Goal: Task Accomplishment & Management: Complete application form

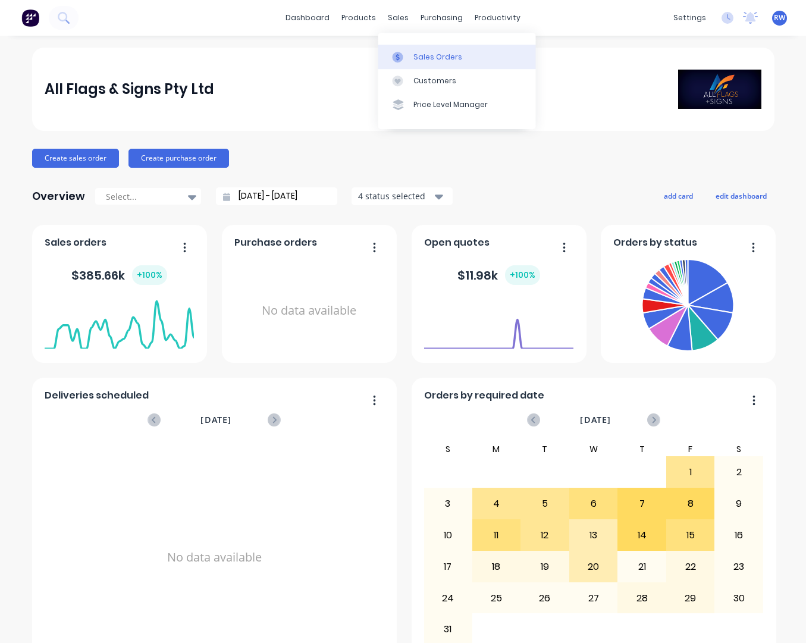
click at [427, 55] on div "Sales Orders" at bounding box center [437, 57] width 49 height 11
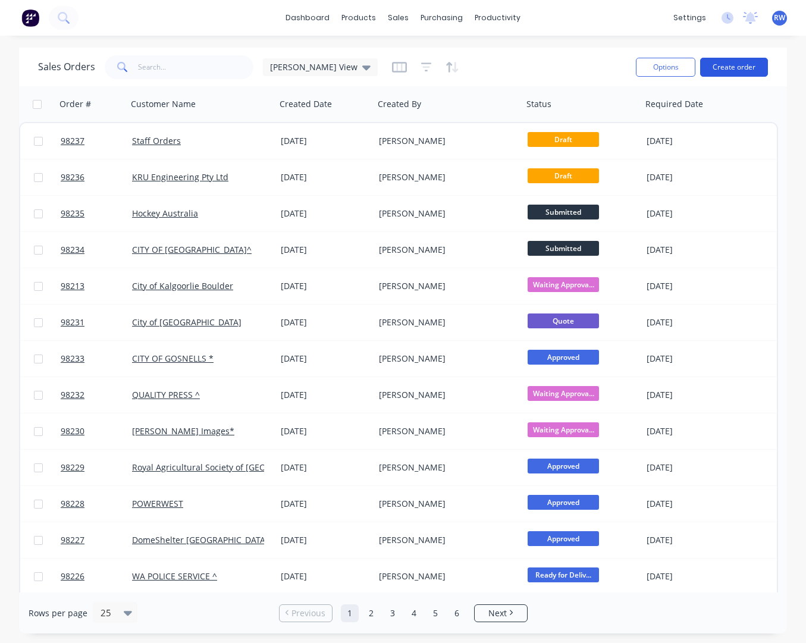
click at [728, 67] on button "Create order" at bounding box center [734, 67] width 68 height 19
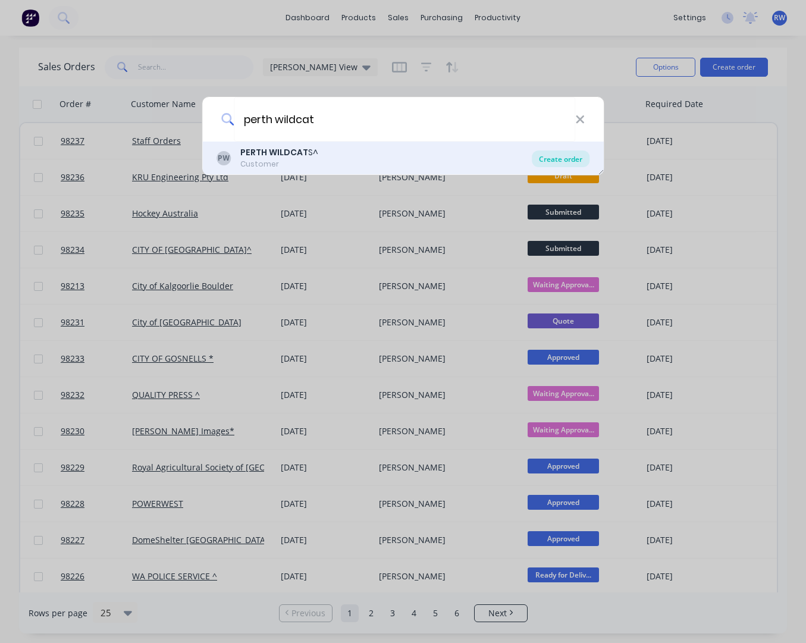
type input "perth wildcat"
click at [550, 158] on div "Create order" at bounding box center [561, 158] width 58 height 17
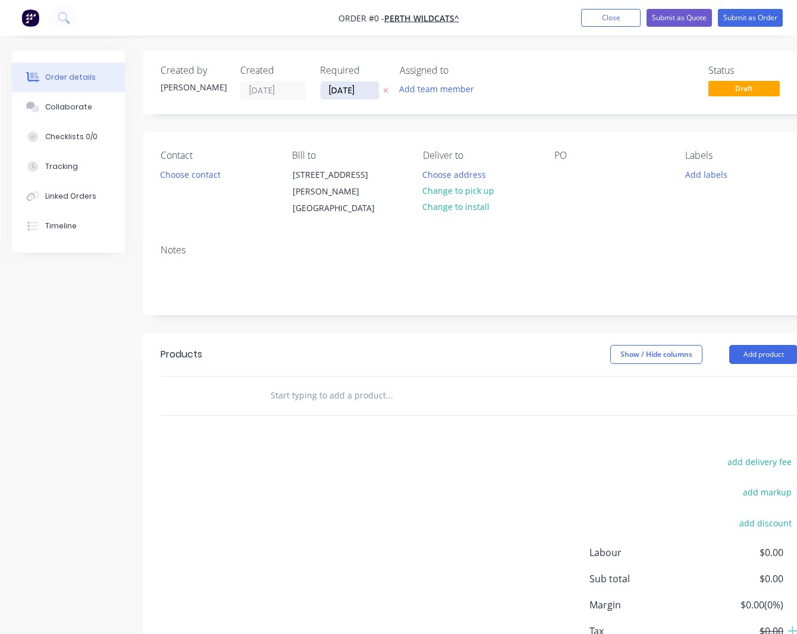
click at [369, 90] on input "13/08/25" at bounding box center [349, 90] width 58 height 18
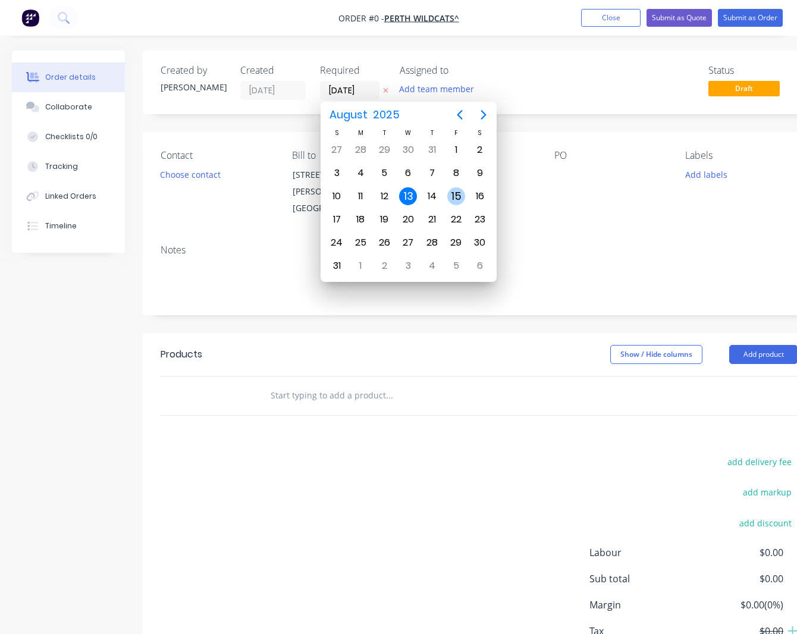
drag, startPoint x: 452, startPoint y: 199, endPoint x: 441, endPoint y: 177, distance: 24.5
click at [453, 198] on div "15" at bounding box center [456, 196] width 18 height 18
type input "15/08/25"
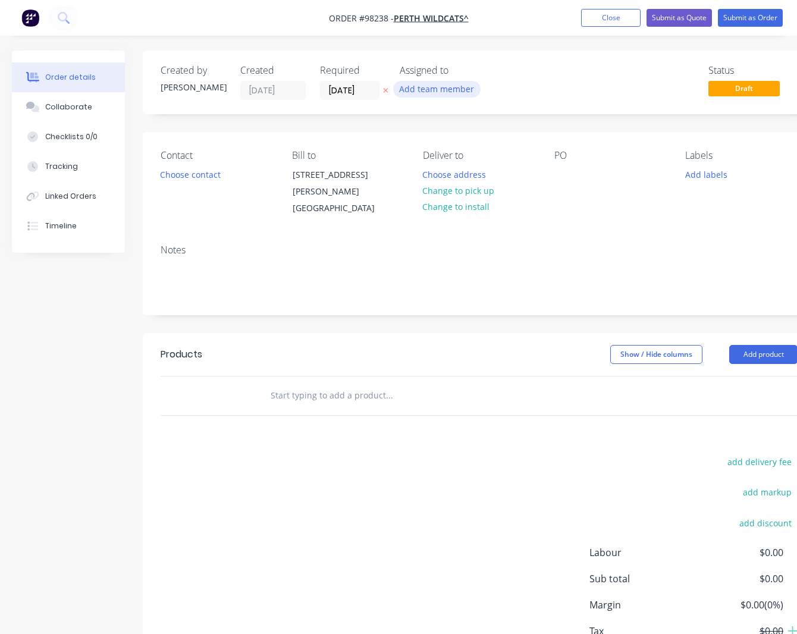
click at [432, 92] on button "Add team member" at bounding box center [436, 89] width 87 height 16
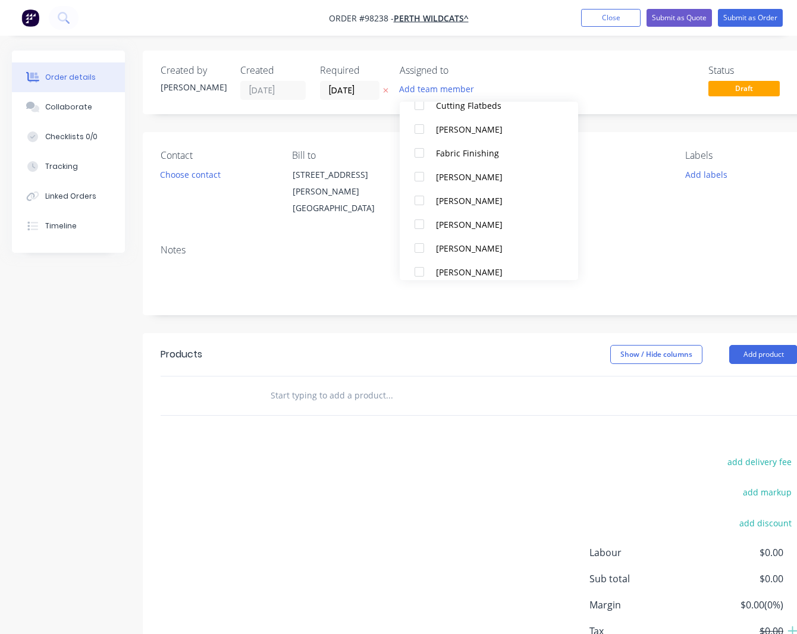
scroll to position [250, 0]
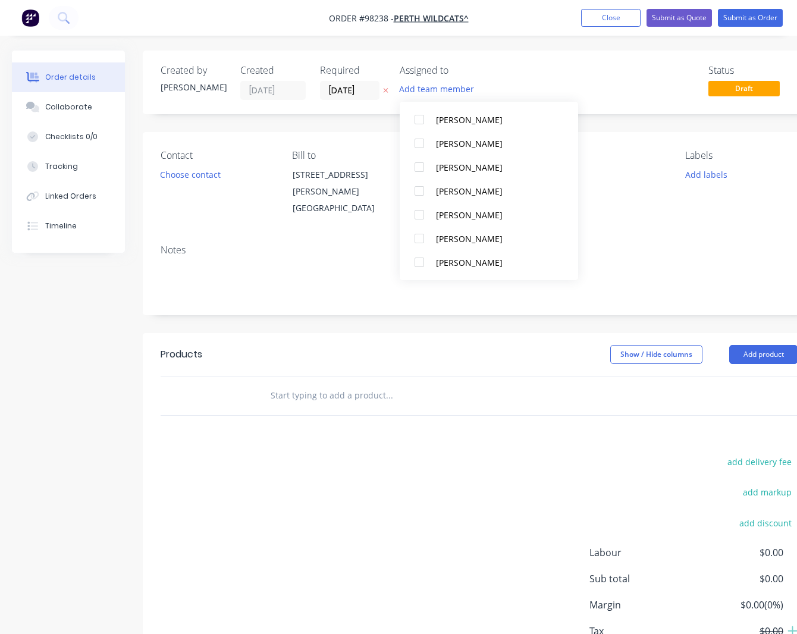
drag, startPoint x: 483, startPoint y: 259, endPoint x: 451, endPoint y: 237, distance: 38.9
click at [484, 258] on div "peter Wagener" at bounding box center [495, 262] width 119 height 12
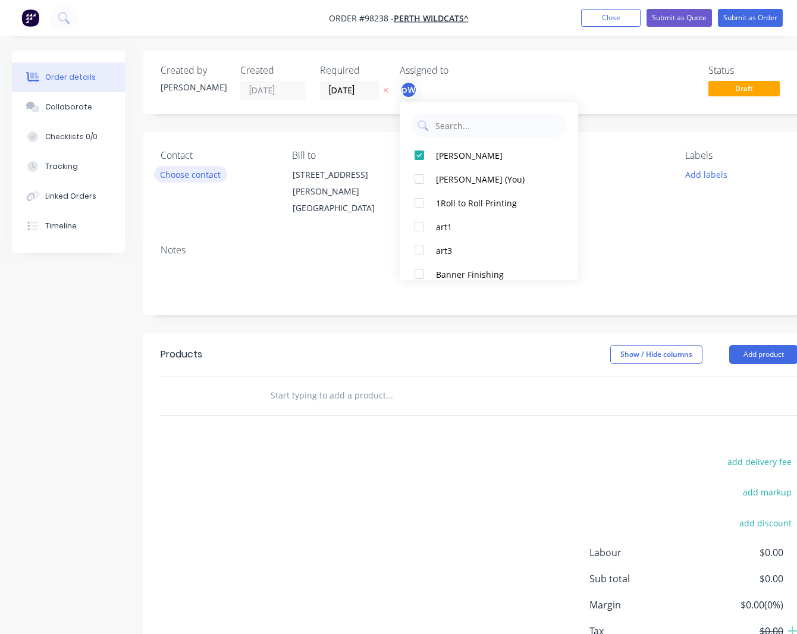
click at [183, 174] on button "Choose contact" at bounding box center [190, 174] width 73 height 16
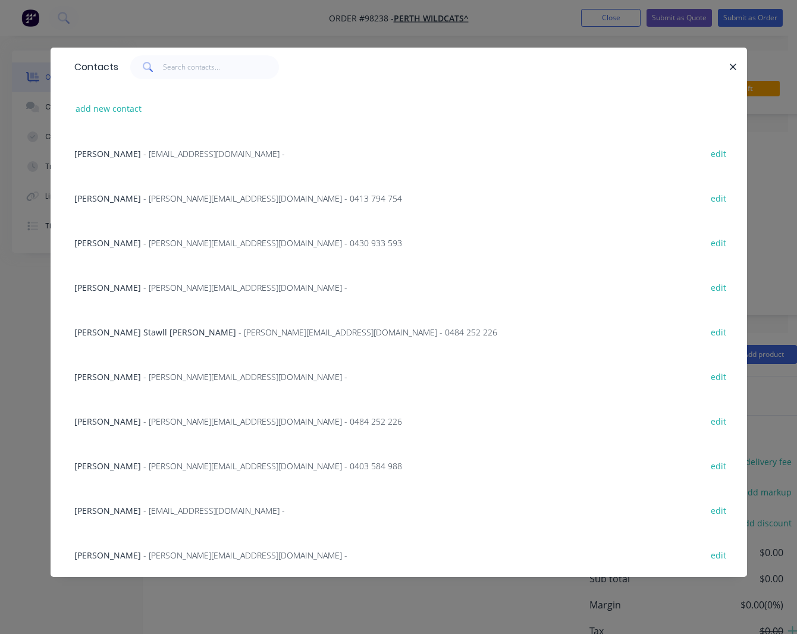
click at [153, 423] on span "- ethan@wildcats.com.au - 0484 252 226" at bounding box center [272, 421] width 259 height 11
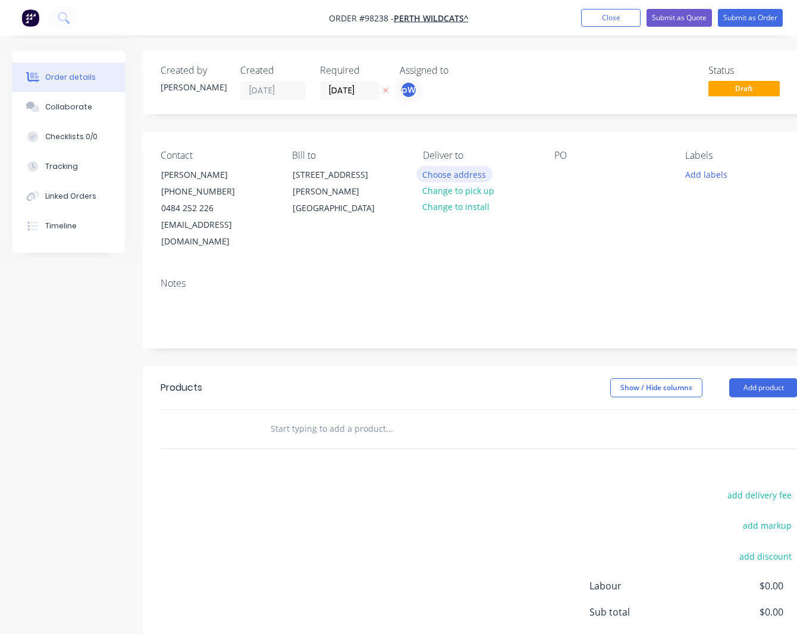
click at [456, 174] on button "Choose address" at bounding box center [454, 174] width 76 height 16
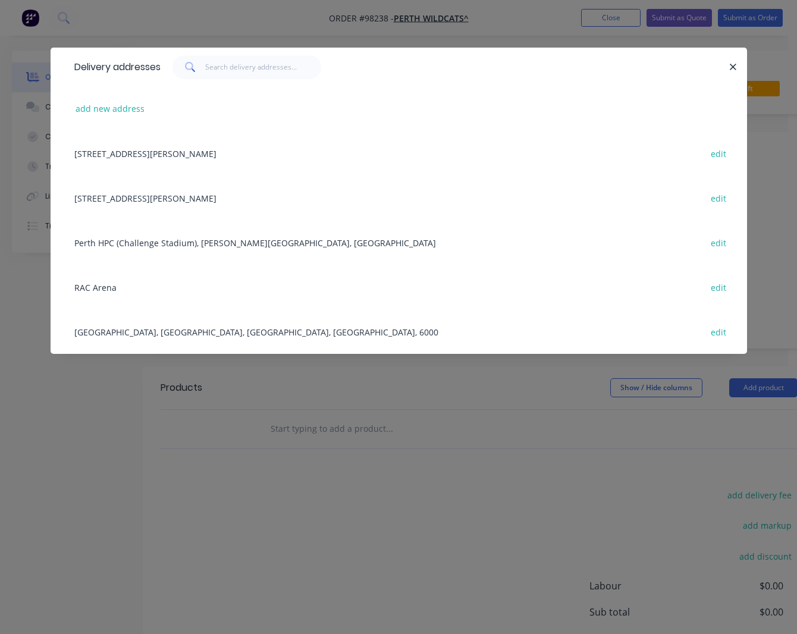
click at [733, 65] on icon "button" at bounding box center [733, 67] width 8 height 11
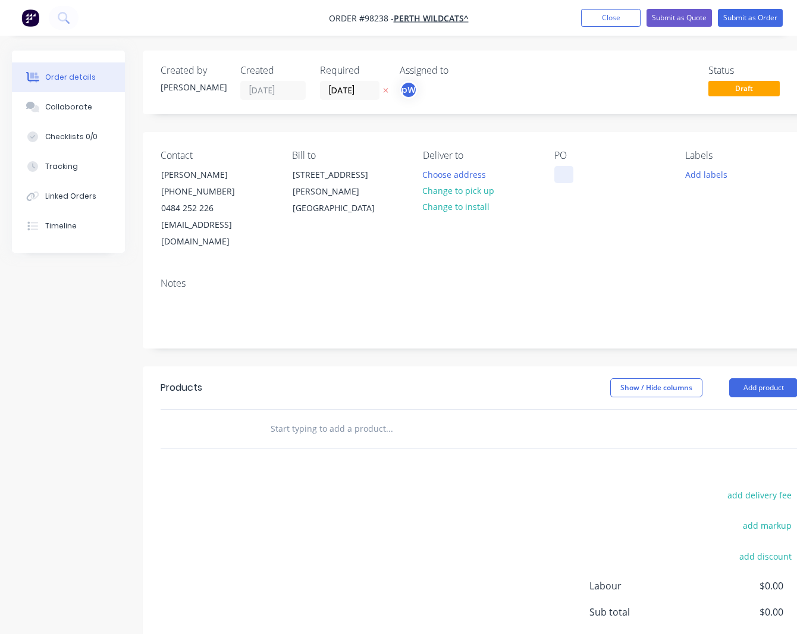
click at [561, 177] on div at bounding box center [563, 174] width 19 height 17
click at [606, 175] on div "Ethan - Tets print" at bounding box center [608, 174] width 108 height 17
drag, startPoint x: 630, startPoint y: 174, endPoint x: 630, endPoint y: 182, distance: 8.3
click at [630, 174] on div "Ethan - Test print" at bounding box center [610, 181] width 112 height 30
click at [699, 173] on button "Add labels" at bounding box center [705, 174] width 55 height 16
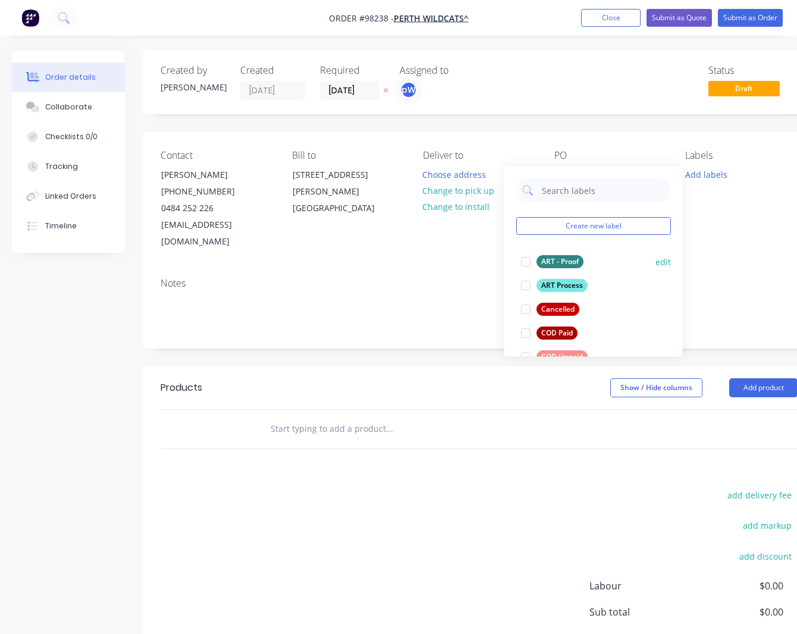
click at [561, 286] on div "ART Process" at bounding box center [561, 285] width 51 height 13
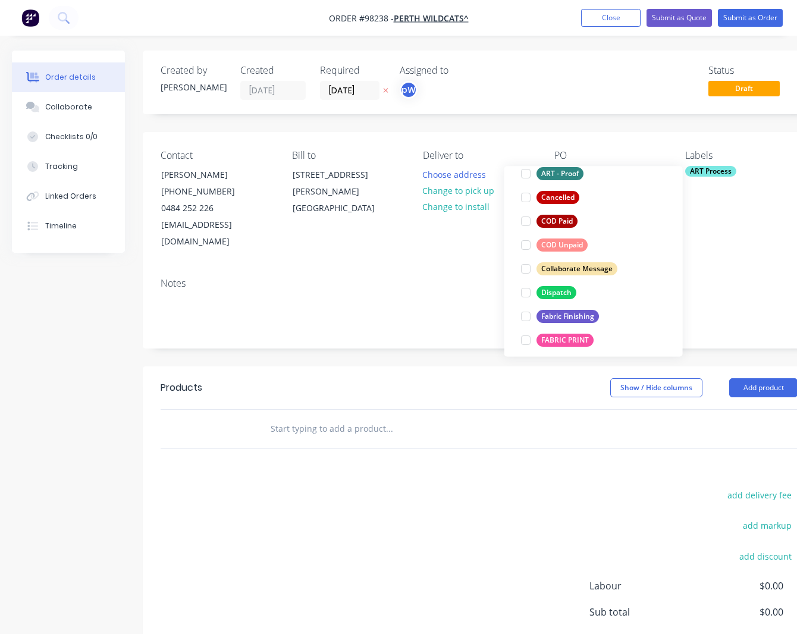
scroll to position [120, 0]
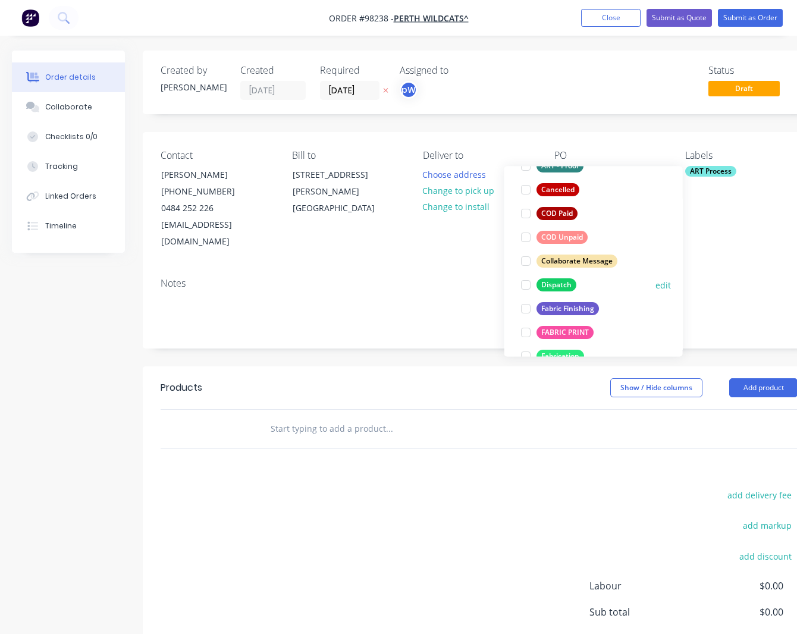
click at [561, 286] on div "Dispatch" at bounding box center [556, 284] width 40 height 13
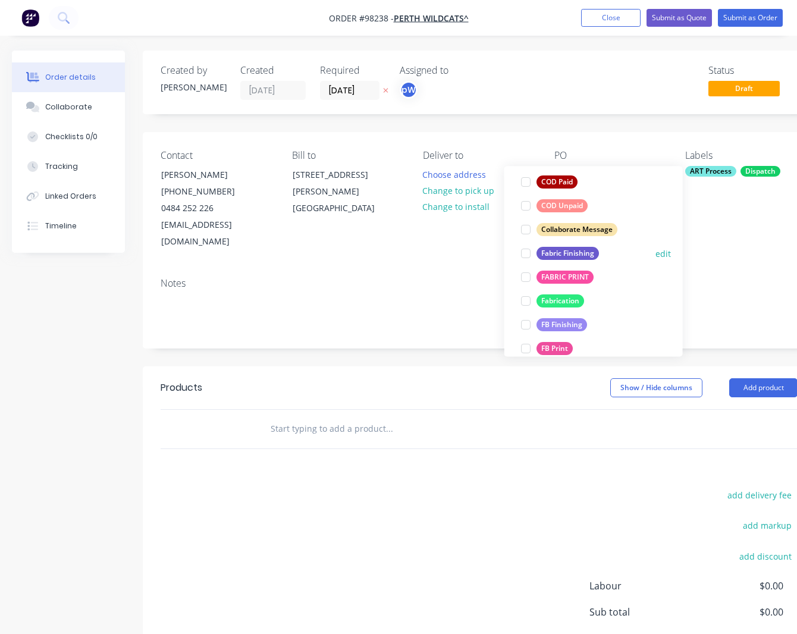
click at [564, 252] on div "Fabric Finishing" at bounding box center [567, 253] width 62 height 13
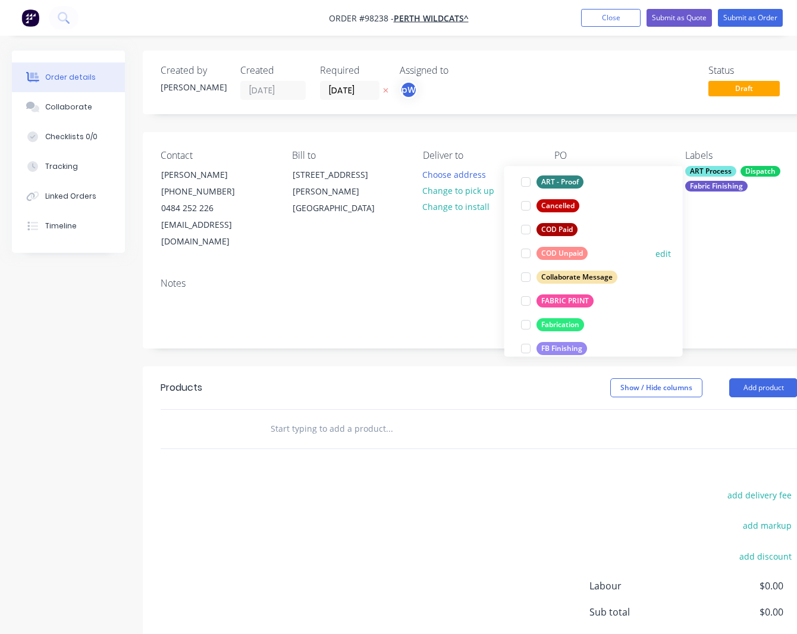
scroll to position [158, 0]
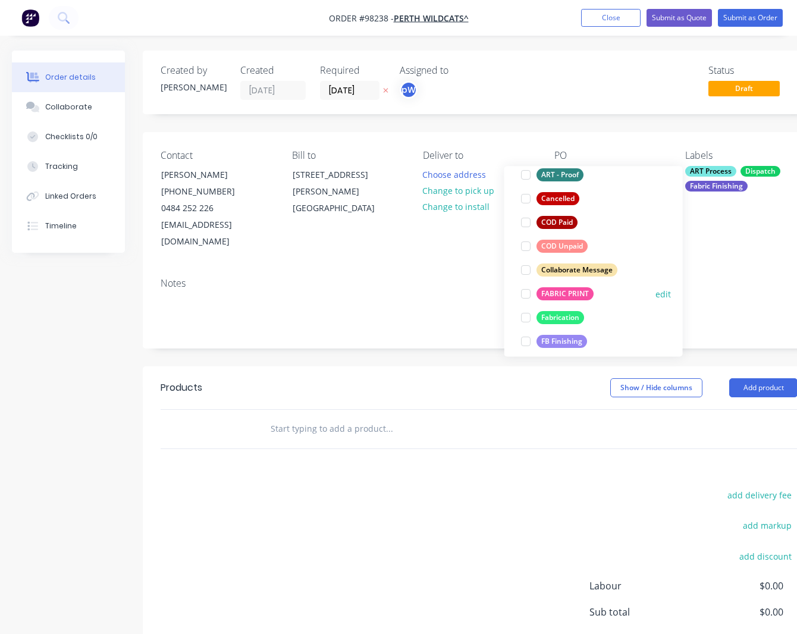
click at [565, 293] on div "FABRIC PRINT" at bounding box center [564, 293] width 57 height 13
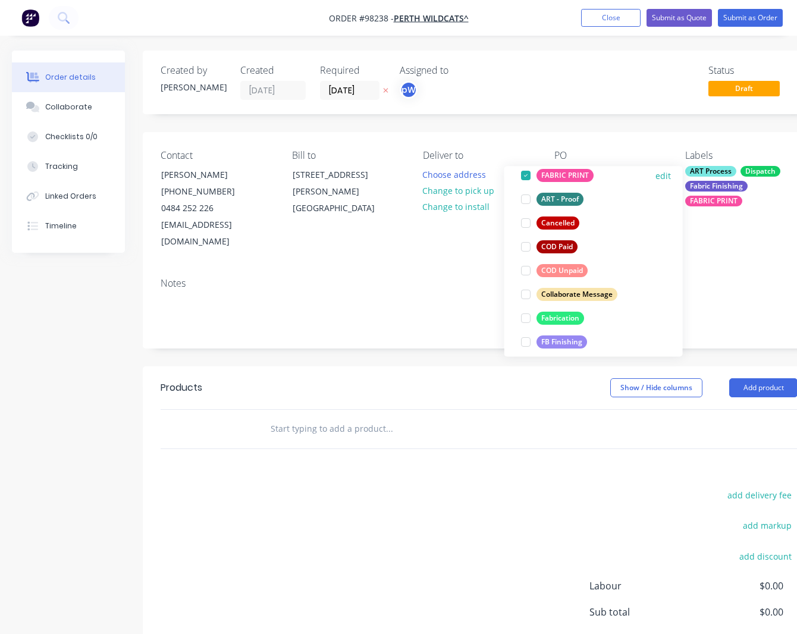
scroll to position [170, 0]
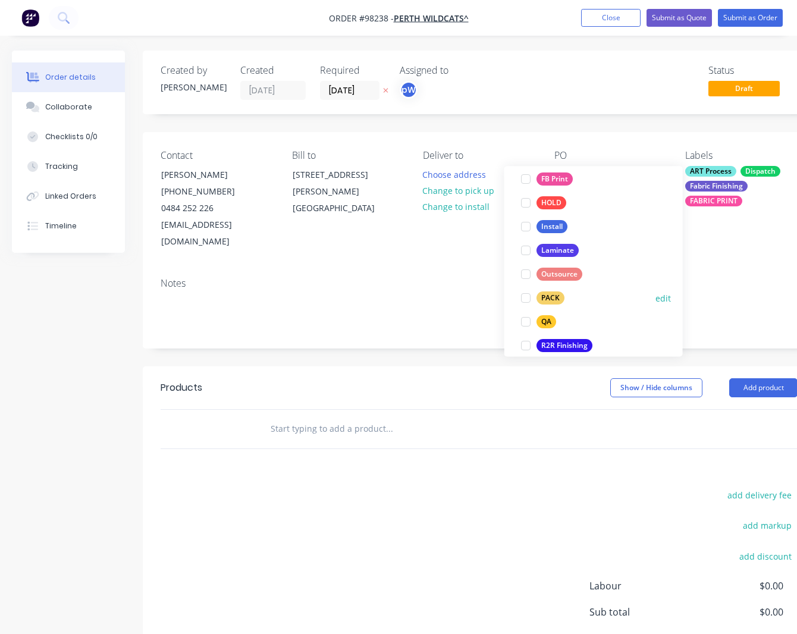
click at [545, 297] on div "PACK" at bounding box center [550, 298] width 28 height 13
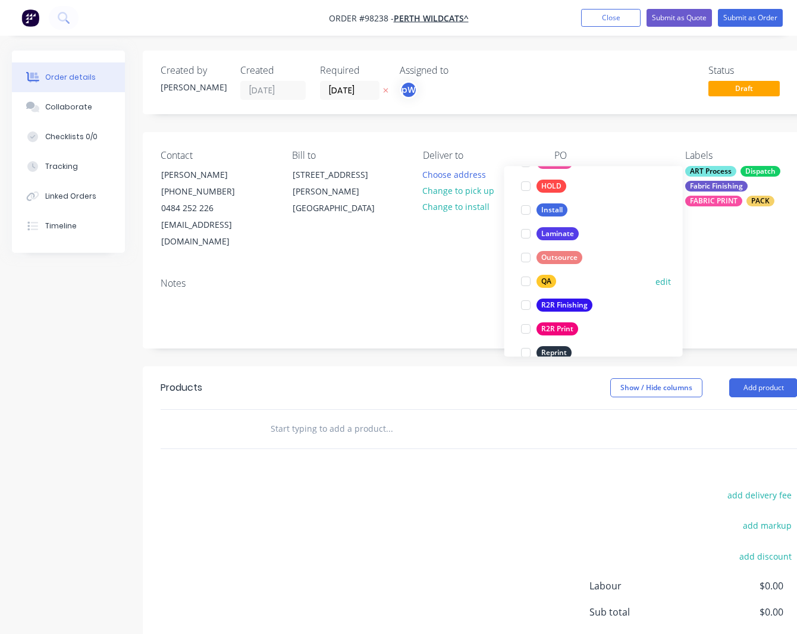
click at [543, 285] on div "QA" at bounding box center [546, 281] width 20 height 13
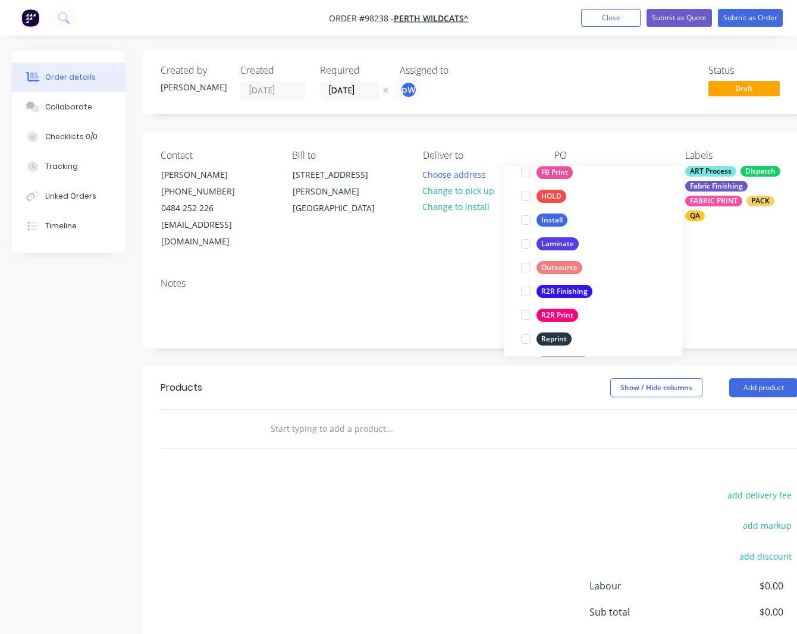
scroll to position [400, 0]
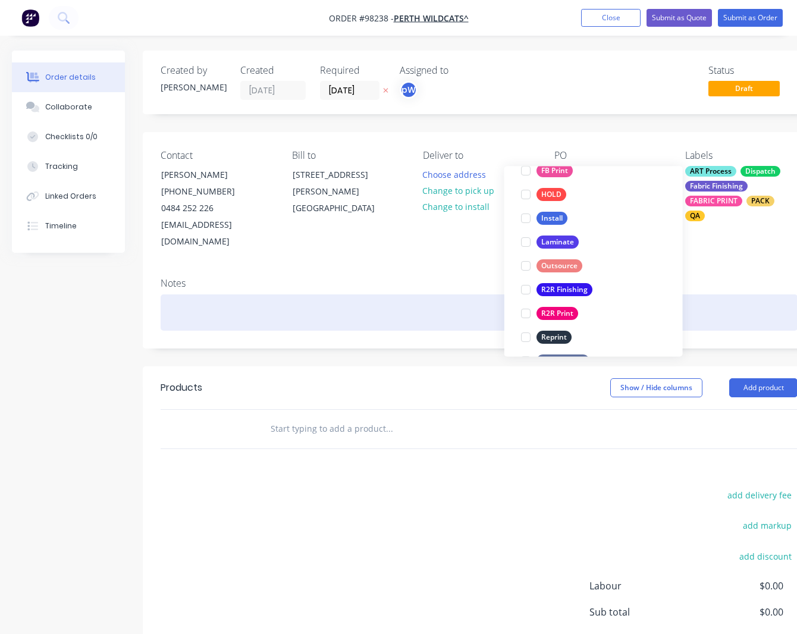
click at [260, 294] on div at bounding box center [479, 312] width 637 height 36
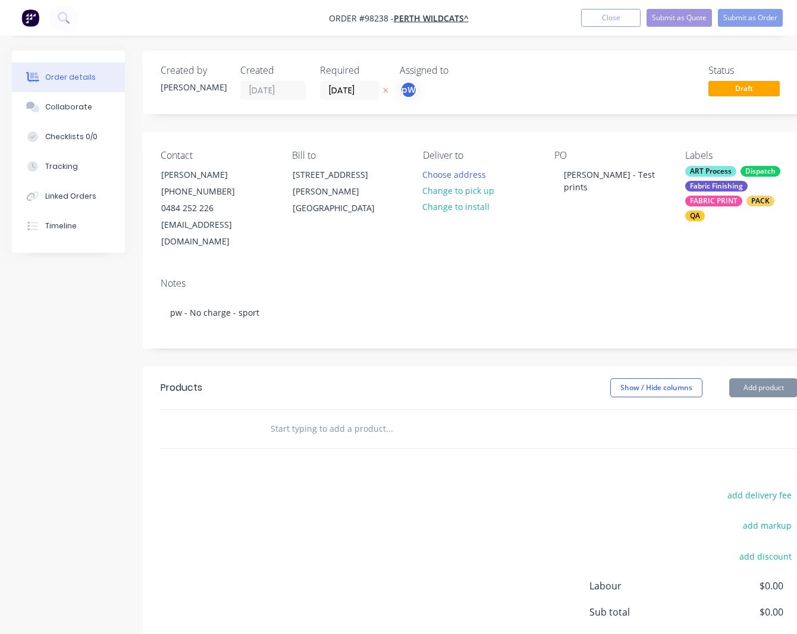
click at [288, 417] on input "text" at bounding box center [389, 429] width 238 height 24
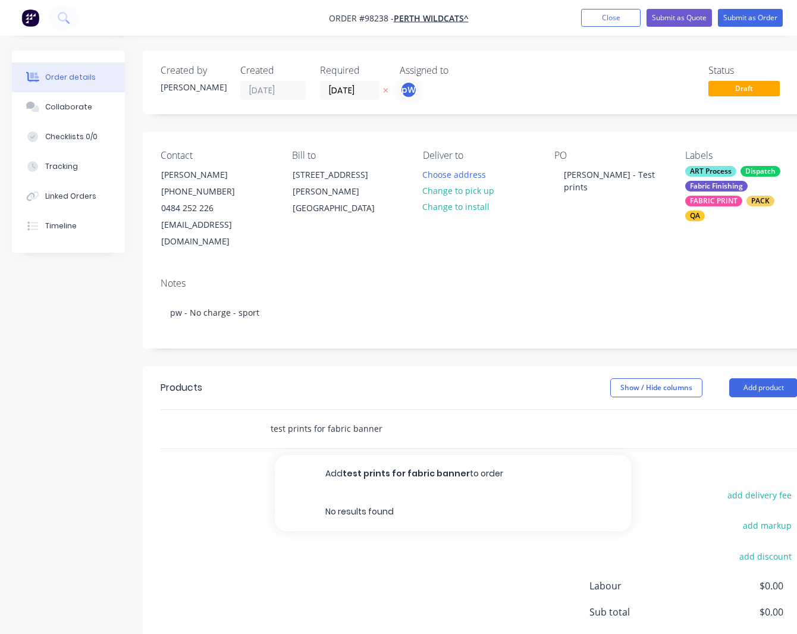
click at [326, 417] on input "test prints for fabric banner" at bounding box center [389, 429] width 238 height 24
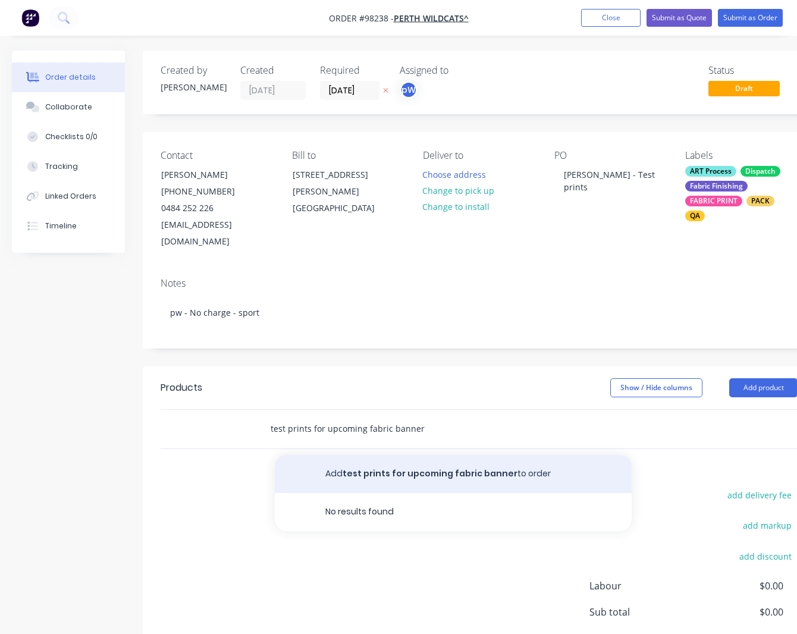
type input "test prints for upcoming fabric banner"
click at [426, 460] on button "Add test prints for upcoming fabric banner to order" at bounding box center [453, 474] width 357 height 38
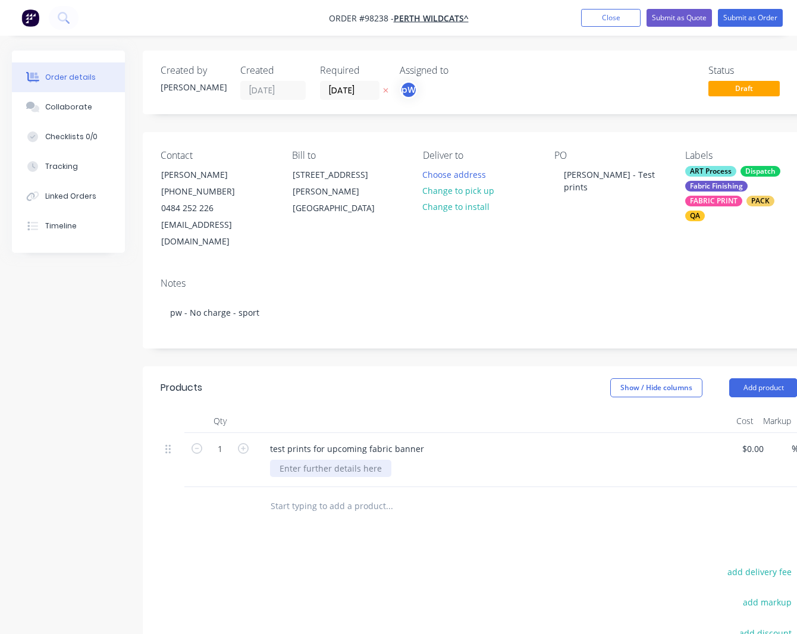
click at [333, 460] on div at bounding box center [330, 468] width 121 height 17
click at [294, 460] on div "1 2 Expandable" at bounding box center [310, 468] width 80 height 17
click at [289, 460] on div "1 2@ Expandable" at bounding box center [314, 468] width 88 height 17
click at [345, 460] on div "1 @ Expandable" at bounding box center [311, 468] width 83 height 17
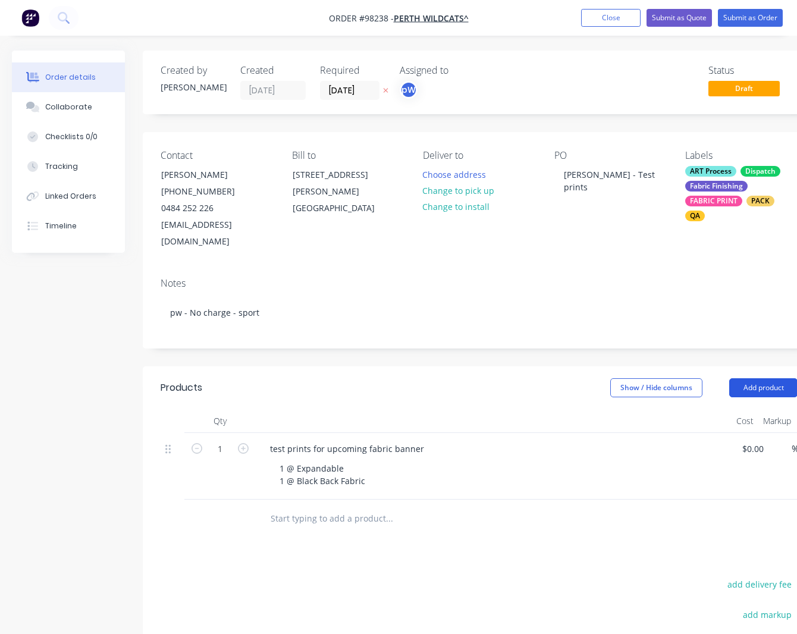
click at [761, 378] on button "Add product" at bounding box center [763, 387] width 68 height 19
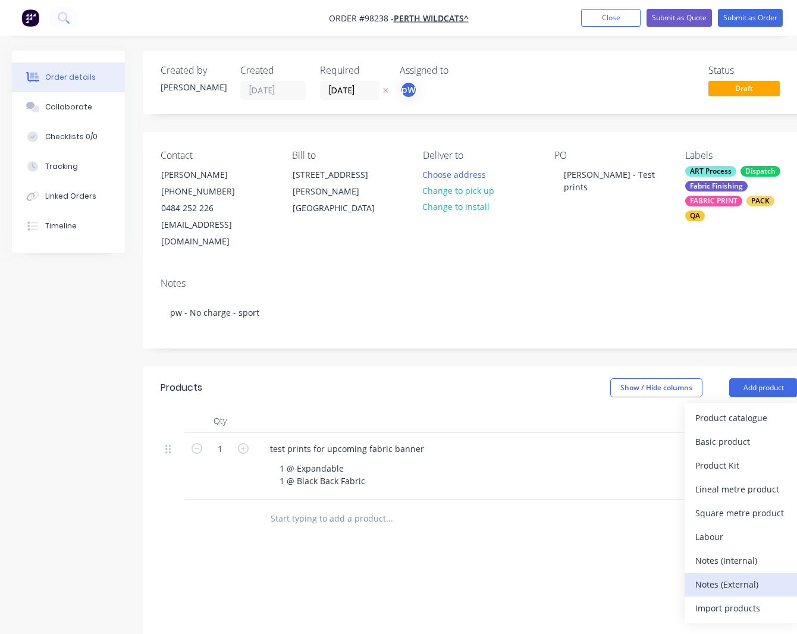
click at [703, 576] on div "Notes (External)" at bounding box center [741, 584] width 92 height 17
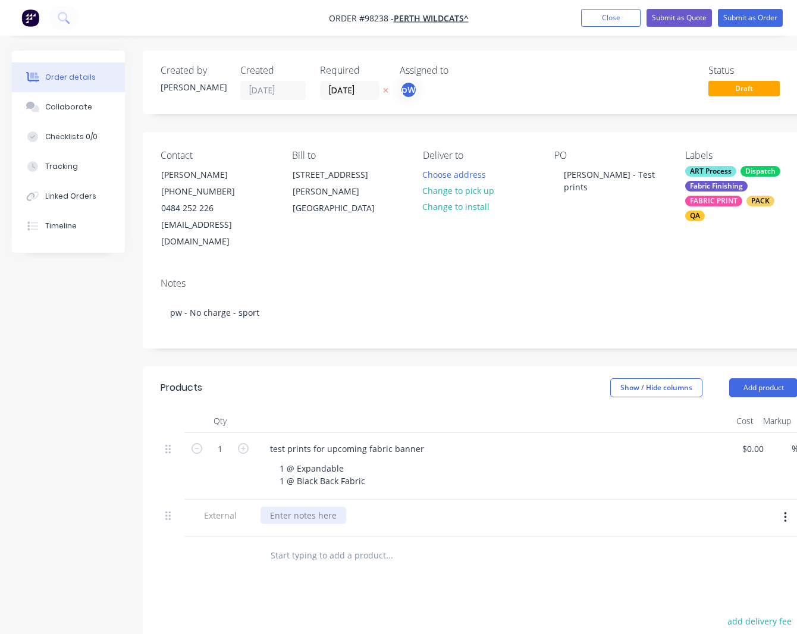
click at [323, 507] on div at bounding box center [303, 515] width 86 height 17
paste div
click at [737, 378] on button "Add product" at bounding box center [763, 387] width 68 height 19
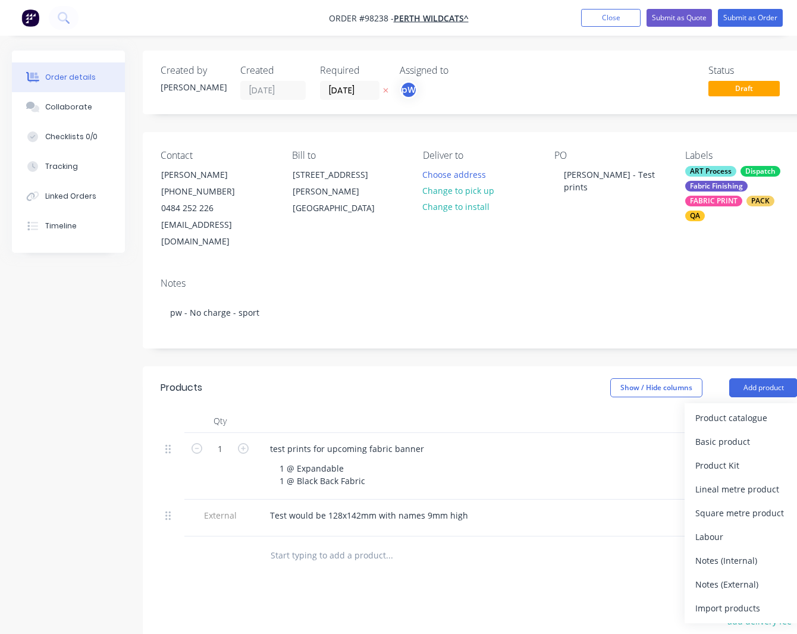
drag, startPoint x: 710, startPoint y: 568, endPoint x: 699, endPoint y: 569, distance: 11.4
click at [709, 576] on div "Notes (External)" at bounding box center [741, 584] width 92 height 17
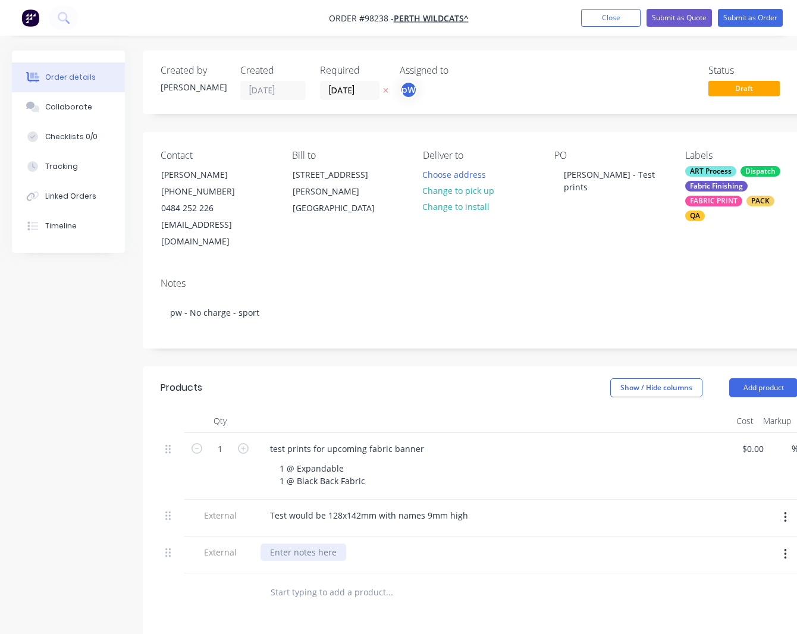
click at [310, 543] on div at bounding box center [303, 551] width 86 height 17
click at [433, 543] on div "no proof needed - but we also need to amke sure we are hitting the wildcats red." at bounding box center [431, 551] width 342 height 17
click at [740, 378] on button "Add product" at bounding box center [763, 387] width 68 height 19
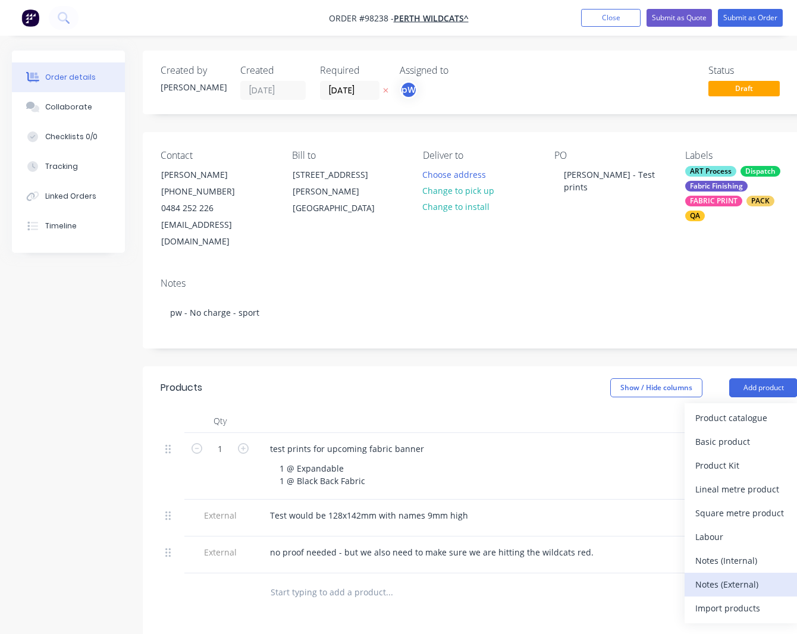
click at [721, 576] on div "Notes (External)" at bounding box center [741, 584] width 92 height 17
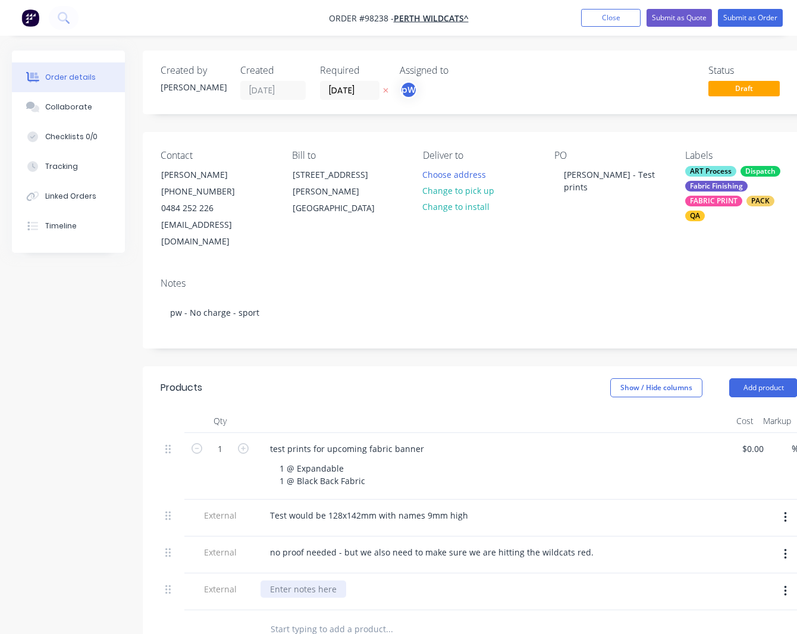
click at [293, 580] on div at bounding box center [303, 588] width 86 height 17
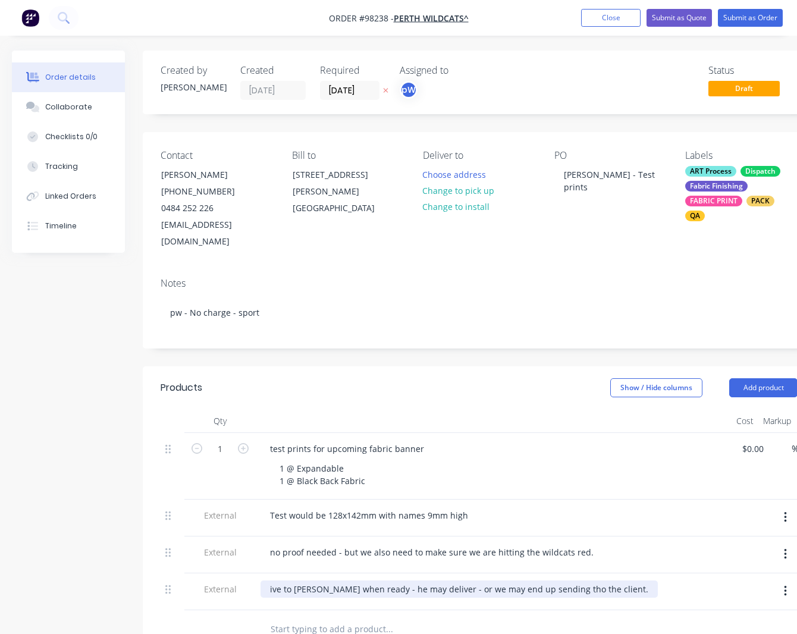
click at [550, 580] on div "ive to peter when ready - he may deliver - or we may end up sending tho the cli…" at bounding box center [458, 588] width 397 height 17
click at [270, 580] on div "ive to peter when ready - he may deliver - or we may end up sending the the cli…" at bounding box center [458, 588] width 397 height 17
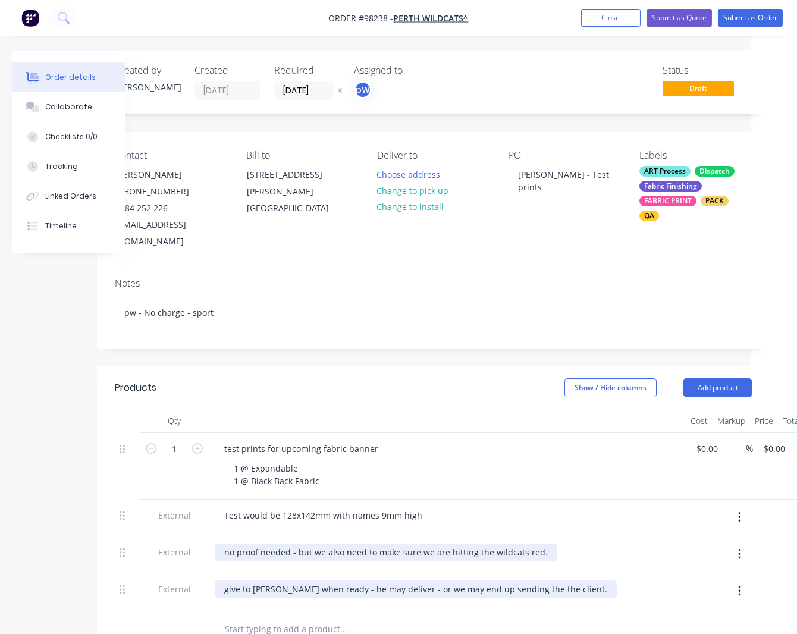
scroll to position [0, 47]
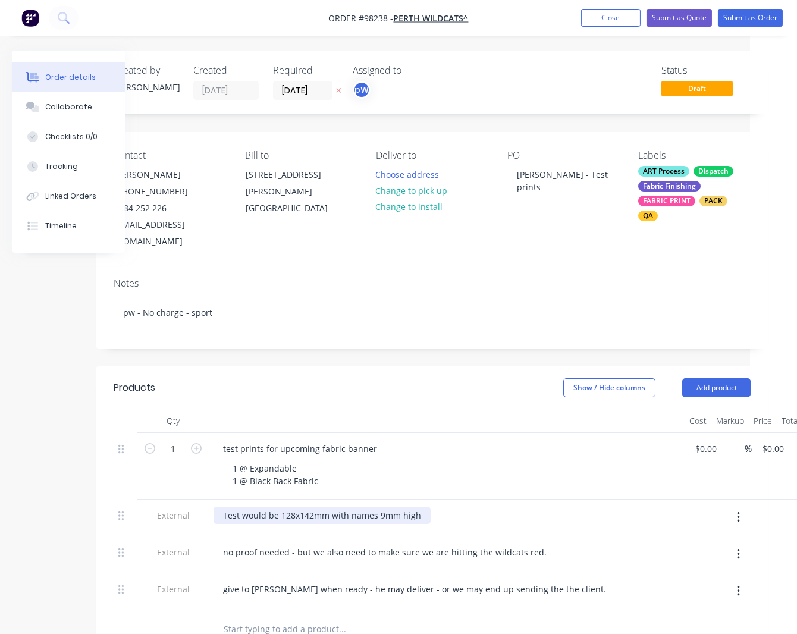
click at [417, 507] on div "Test would be 128x142mm with names 9mm high" at bounding box center [321, 515] width 217 height 17
click at [602, 20] on button "Close" at bounding box center [610, 18] width 59 height 18
